Goal: Find specific page/section: Find specific page/section

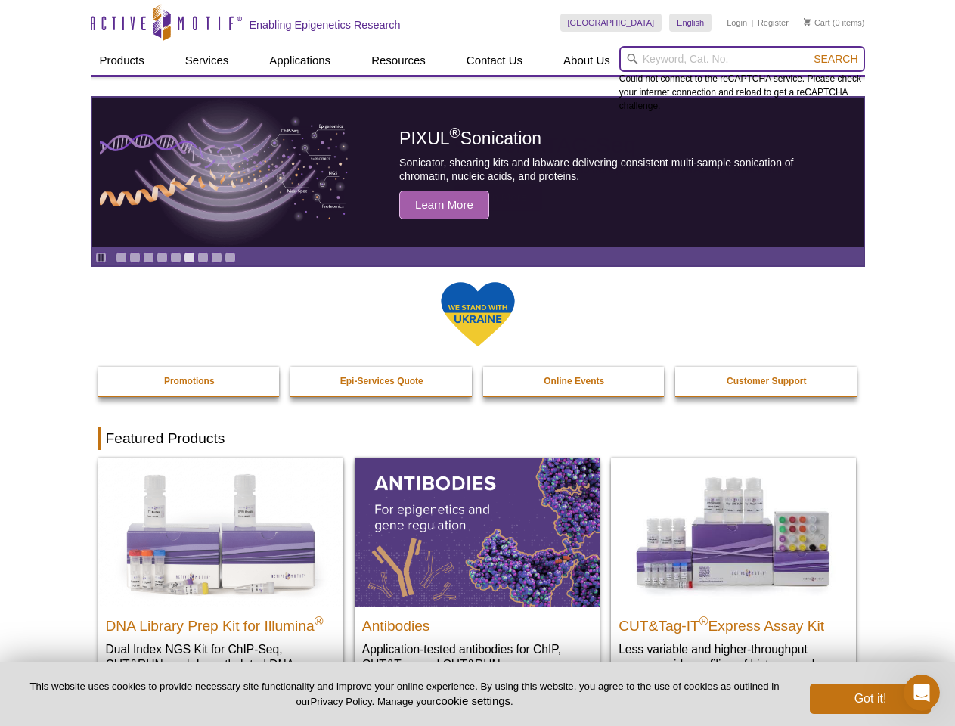
click at [742, 59] on input "search" at bounding box center [742, 59] width 246 height 26
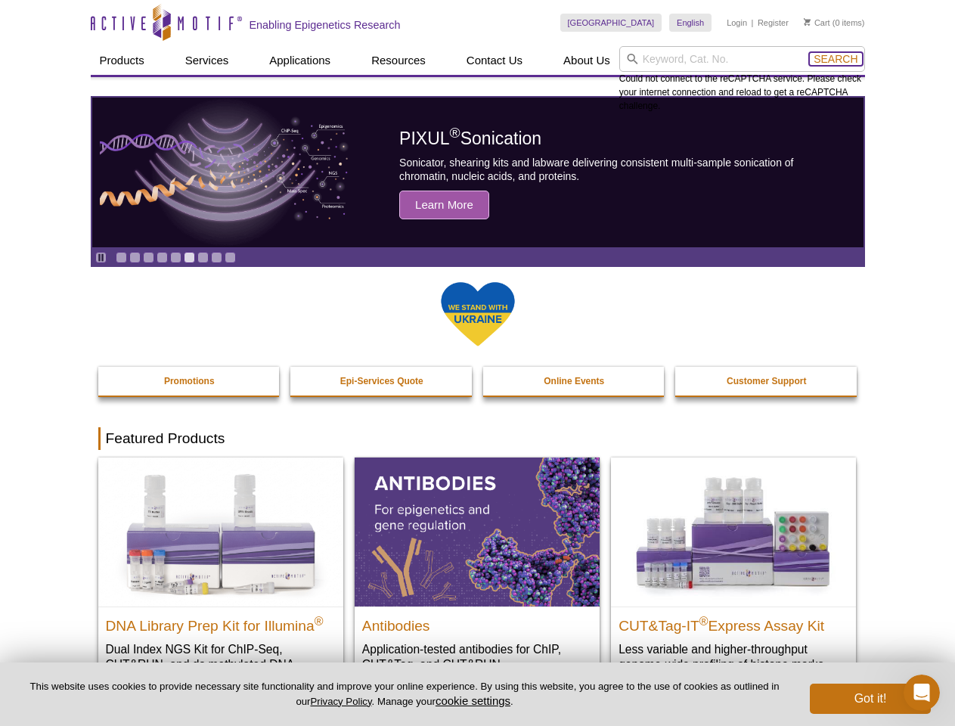
click at [836, 59] on span "Search" at bounding box center [836, 59] width 44 height 12
click at [101, 257] on icon "Pause" at bounding box center [101, 258] width 10 height 10
click at [121, 257] on link "Go to slide 1" at bounding box center [121, 257] width 11 height 11
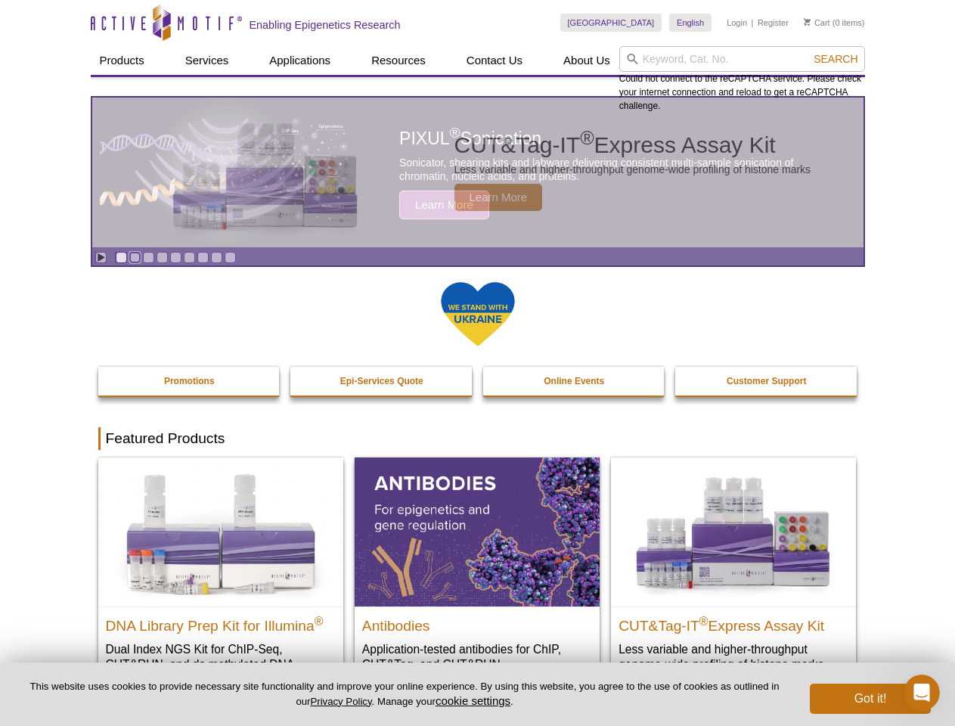
click at [135, 257] on link "Go to slide 2" at bounding box center [134, 257] width 11 height 11
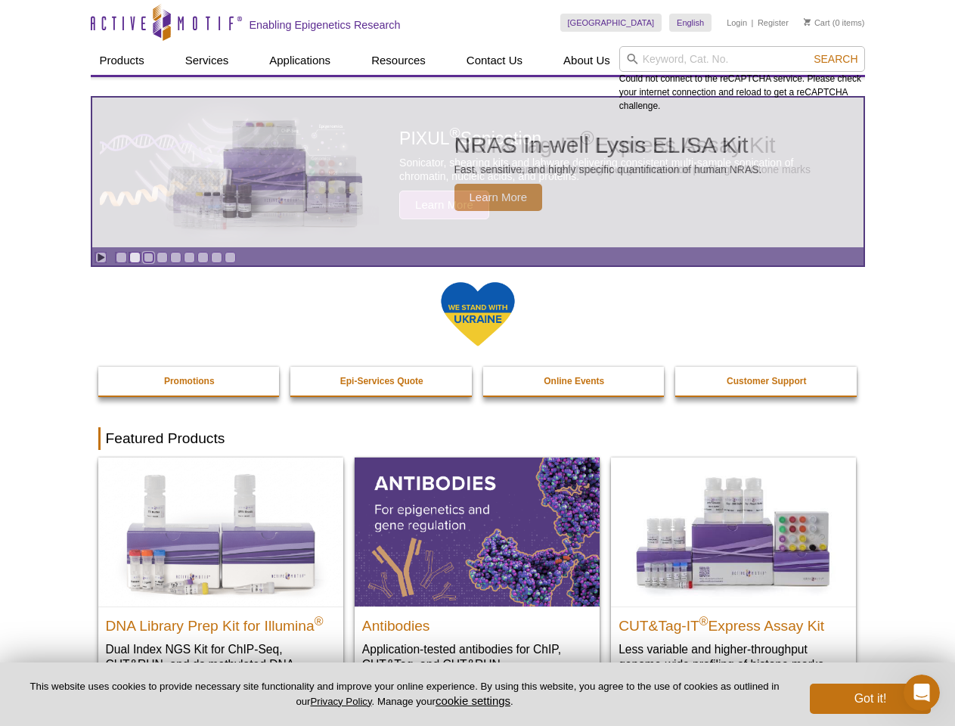
click at [148, 257] on link "Go to slide 3" at bounding box center [148, 257] width 11 height 11
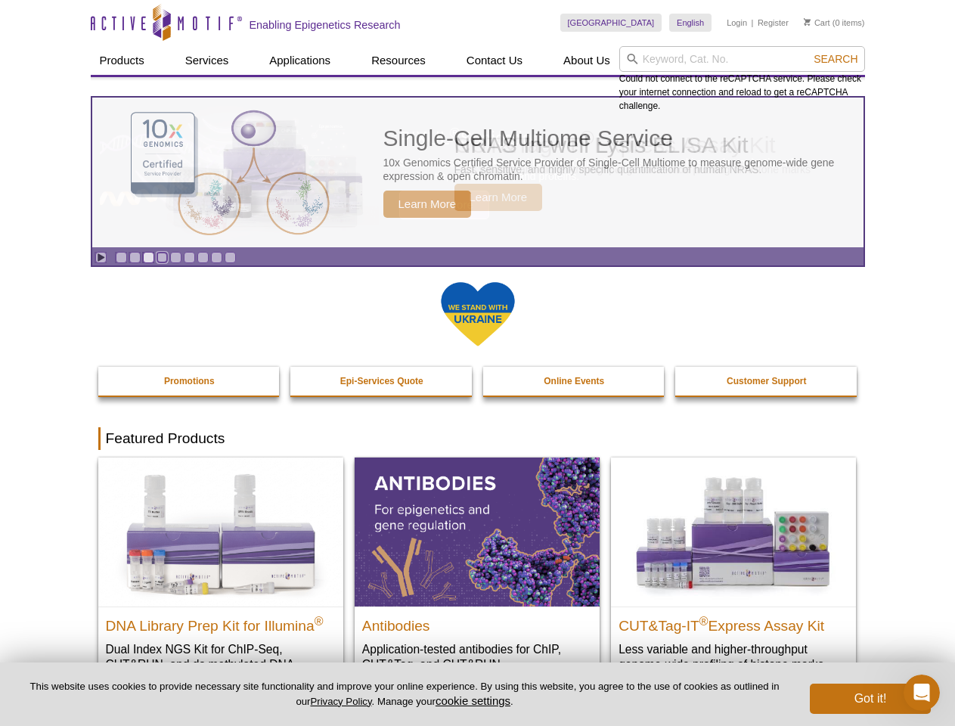
click at [162, 257] on link "Go to slide 4" at bounding box center [162, 257] width 11 height 11
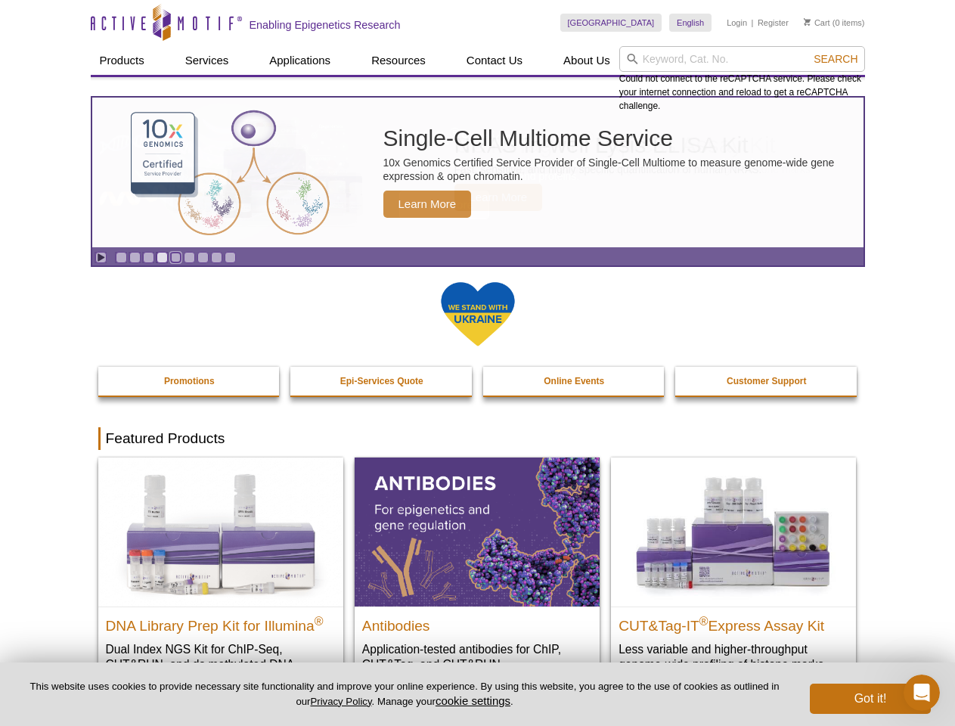
click at [175, 257] on link "Go to slide 5" at bounding box center [175, 257] width 11 height 11
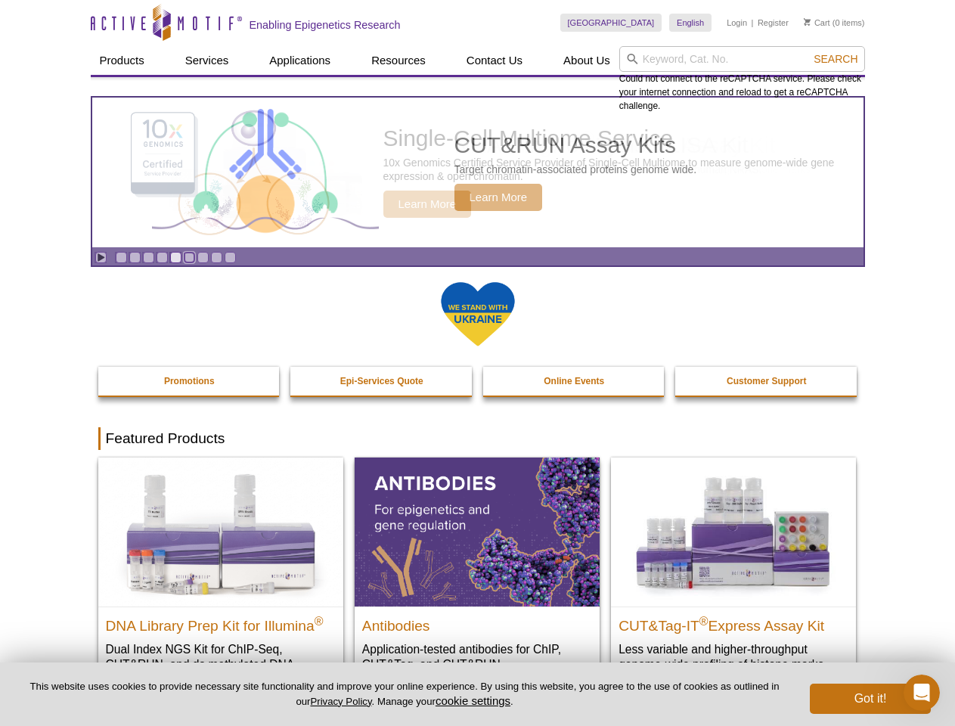
click at [189, 257] on link "Go to slide 6" at bounding box center [189, 257] width 11 height 11
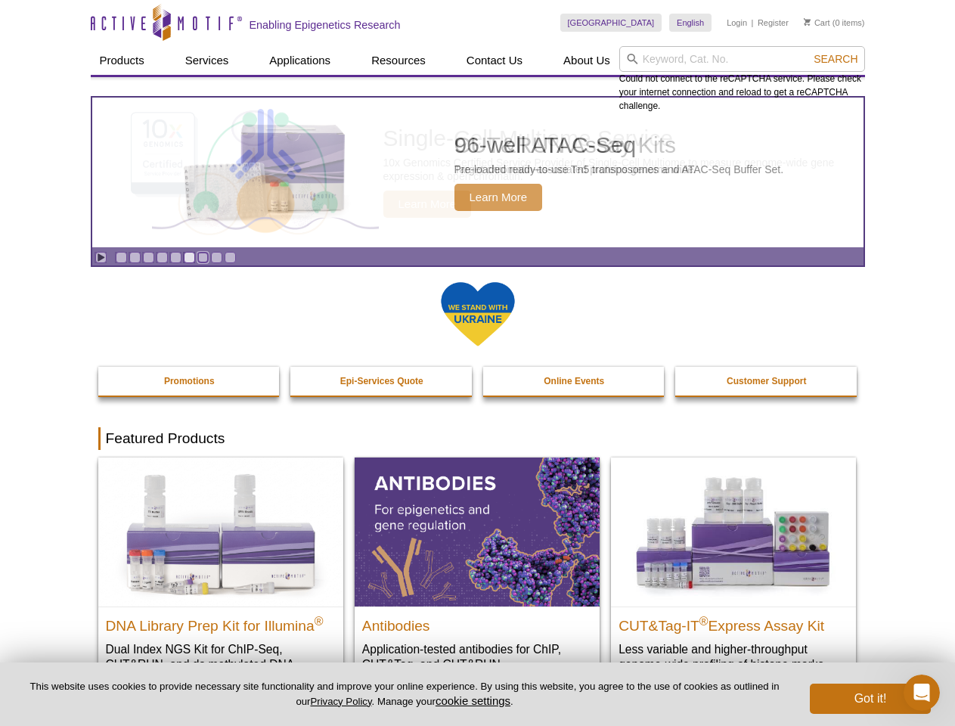
click at [203, 257] on link "Go to slide 7" at bounding box center [202, 257] width 11 height 11
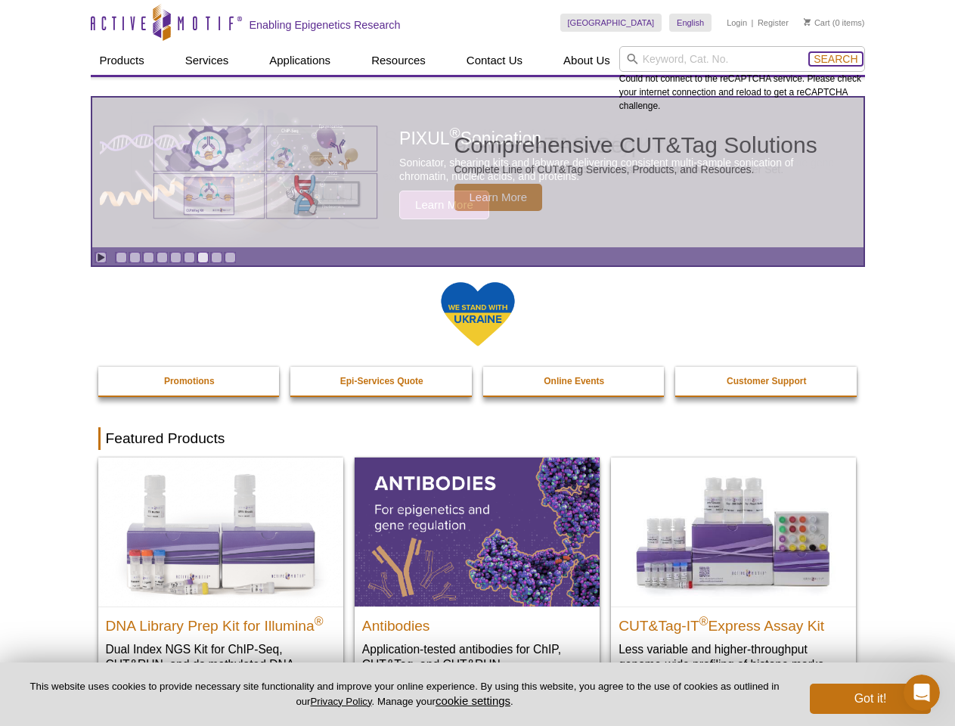
click at [836, 59] on span "Search" at bounding box center [836, 59] width 44 height 12
